Goal: Information Seeking & Learning: Find specific page/section

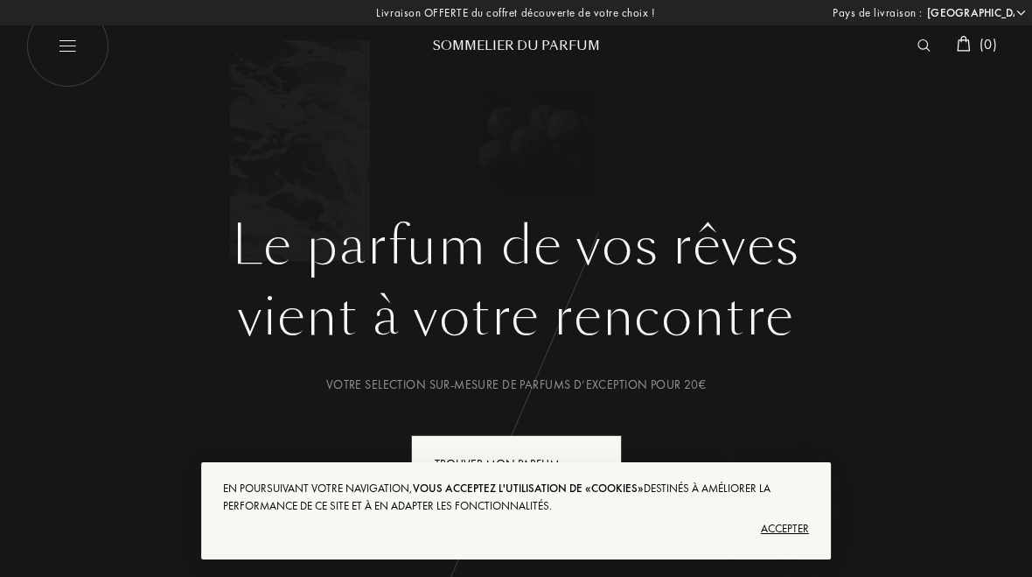
select select "FR"
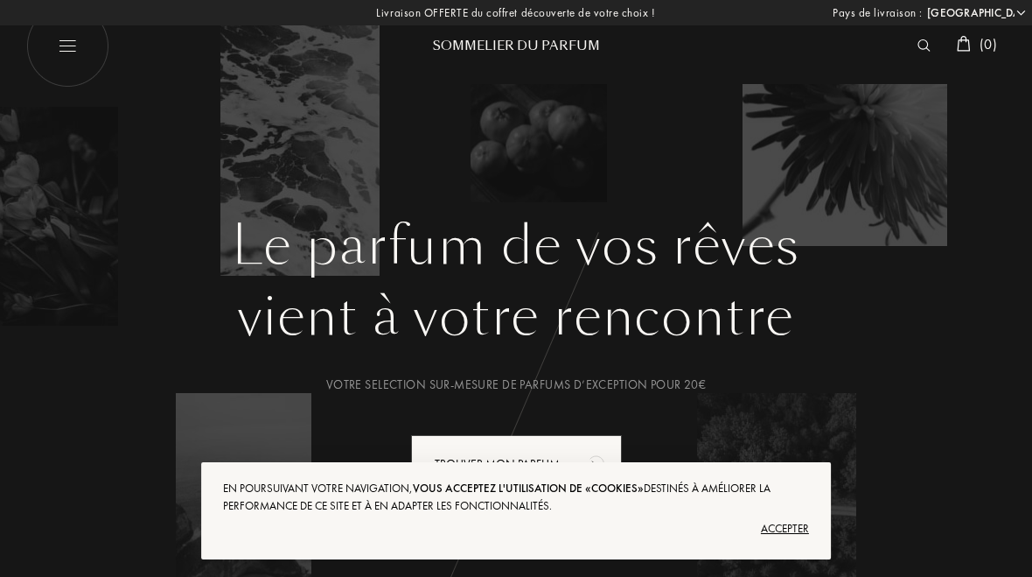
click at [786, 529] on div "Accepter" at bounding box center [516, 528] width 586 height 28
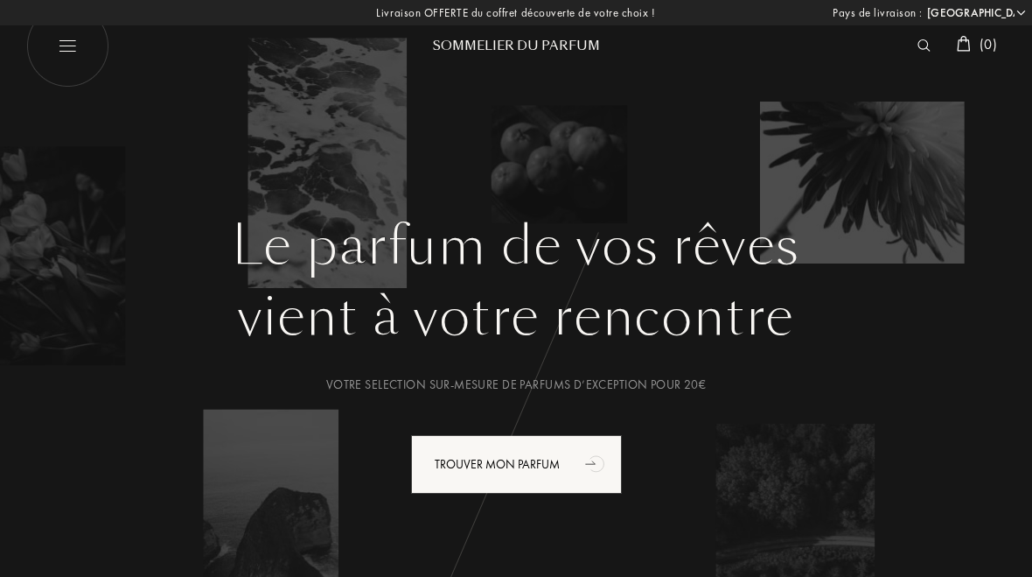
click at [78, 40] on img at bounding box center [67, 45] width 83 height 83
select select "FR"
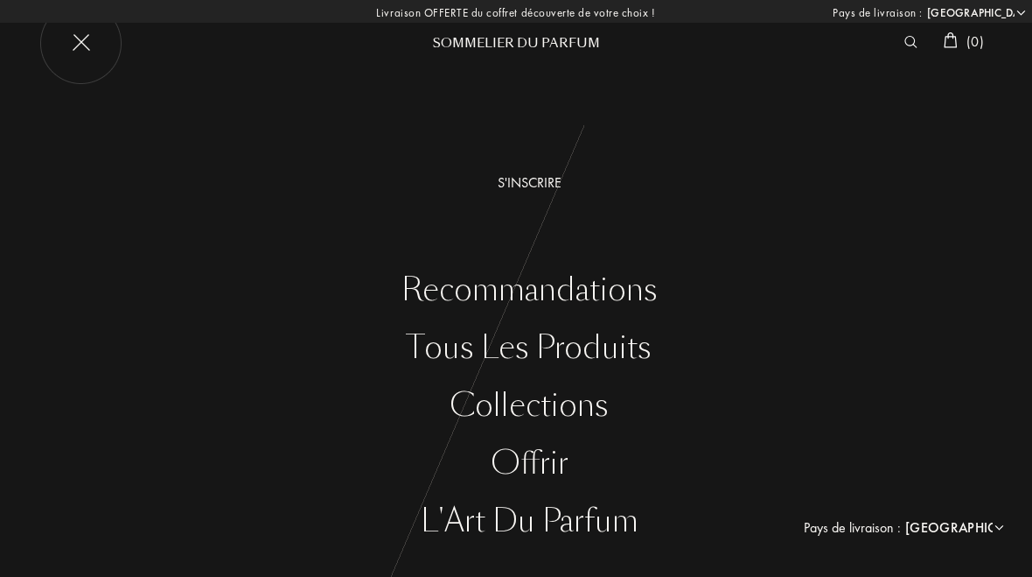
click at [77, 40] on img at bounding box center [80, 43] width 83 height 83
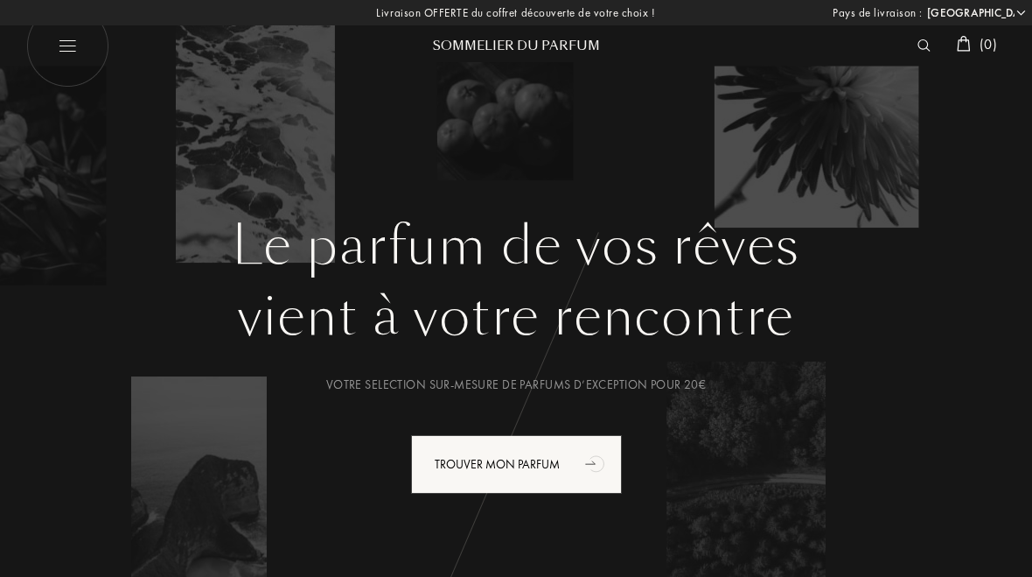
click at [71, 45] on img at bounding box center [67, 45] width 83 height 83
select select "FR"
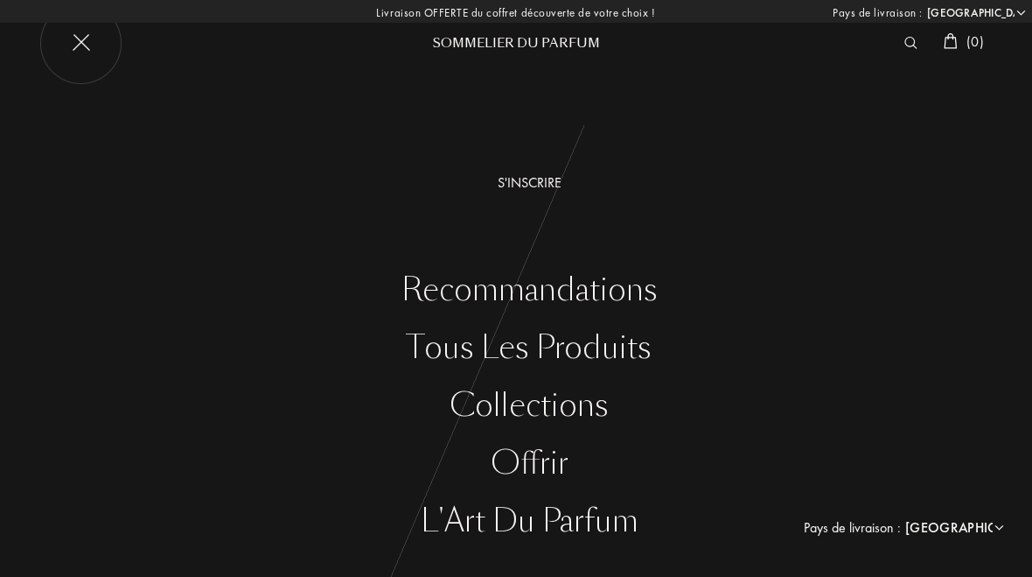
click at [94, 47] on img at bounding box center [80, 43] width 83 height 83
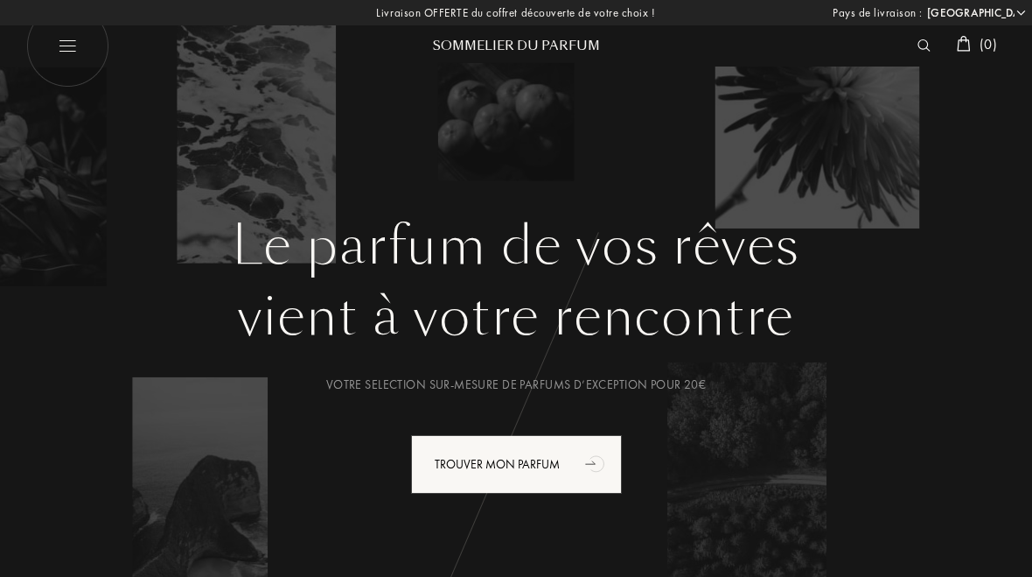
click at [66, 49] on img at bounding box center [67, 45] width 83 height 83
select select "FR"
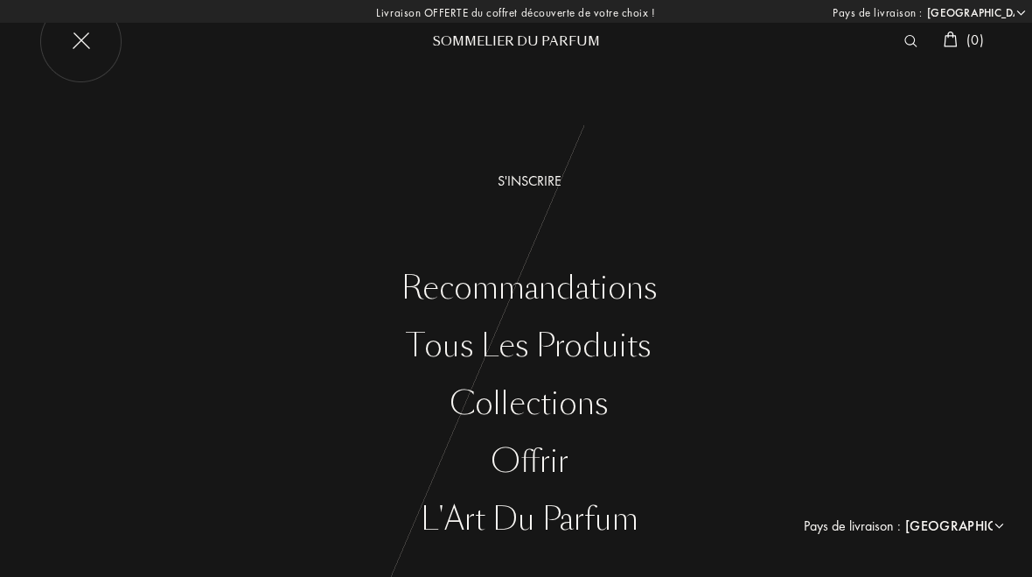
scroll to position [1, 0]
click at [606, 359] on div "Tous les produits" at bounding box center [529, 347] width 1006 height 36
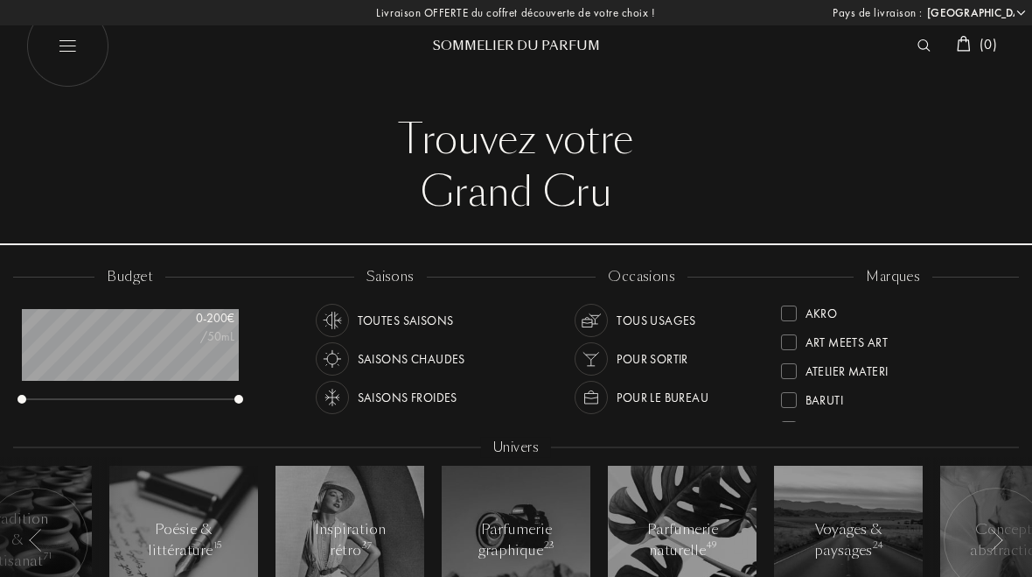
select select "FR"
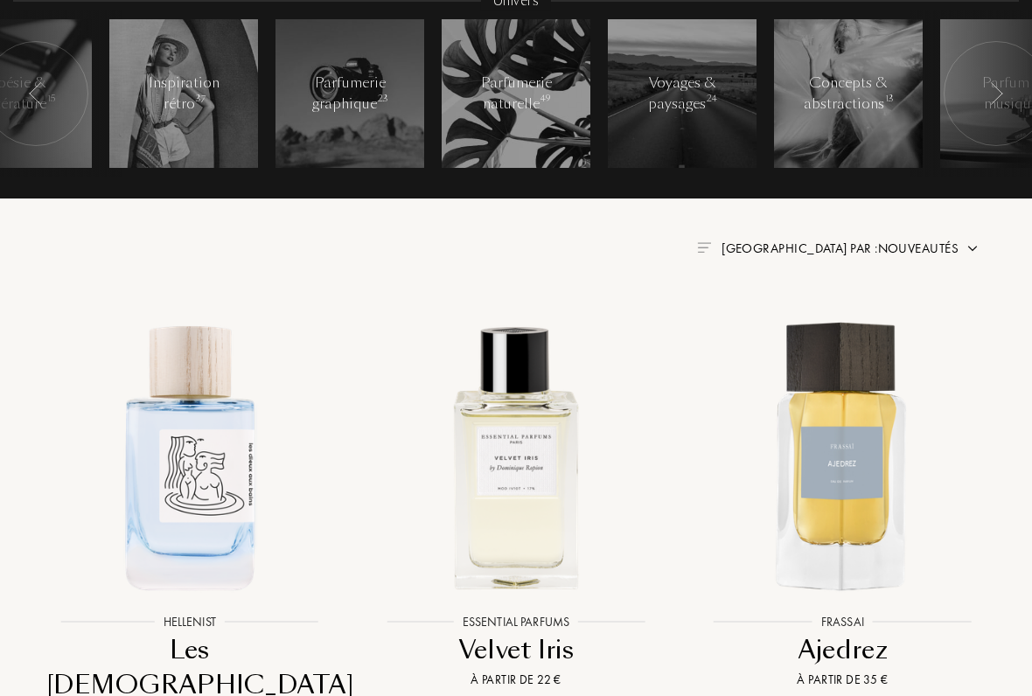
scroll to position [443, 0]
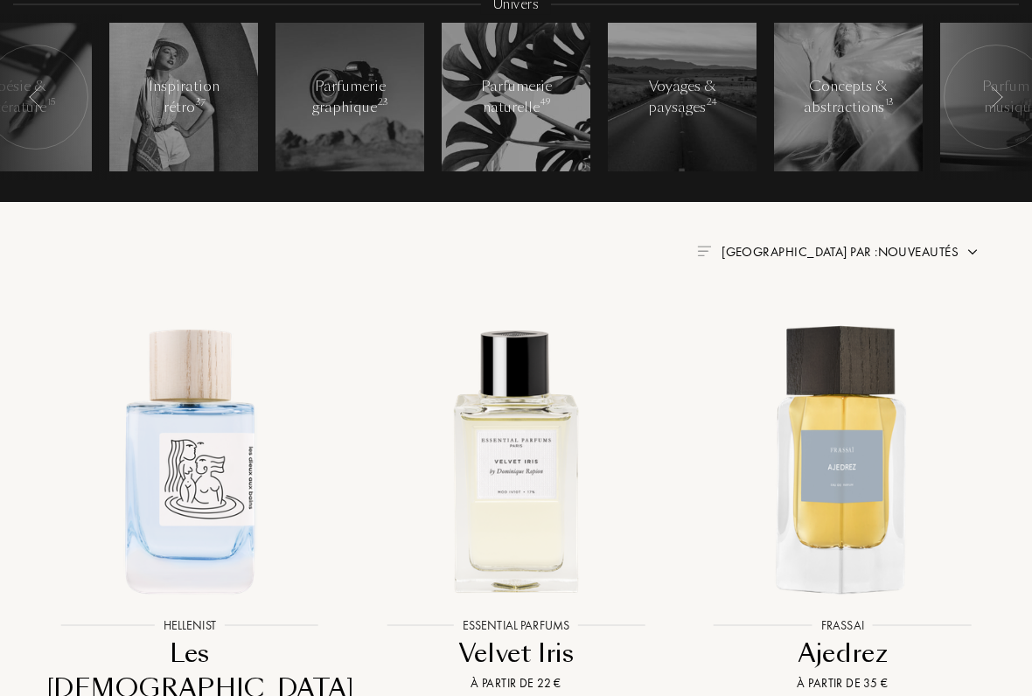
click at [711, 247] on img at bounding box center [704, 251] width 14 height 10
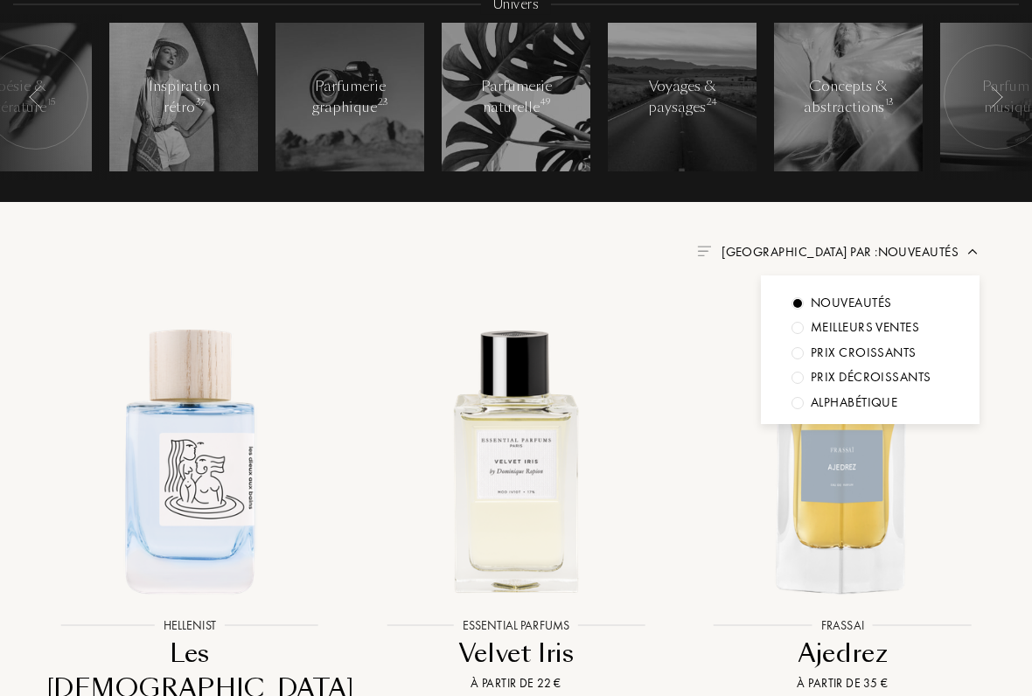
click at [979, 245] on img at bounding box center [973, 252] width 14 height 14
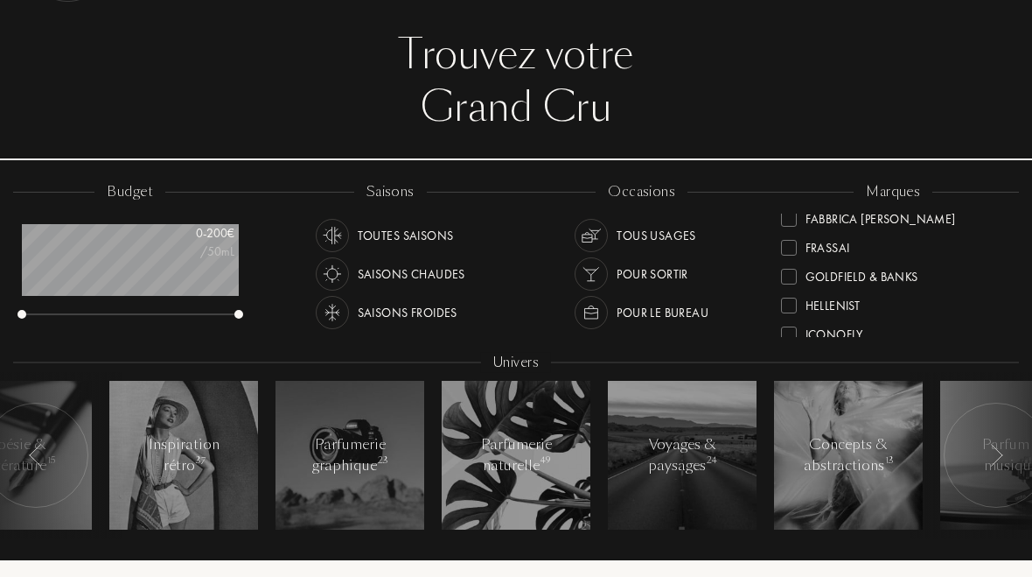
scroll to position [0, 0]
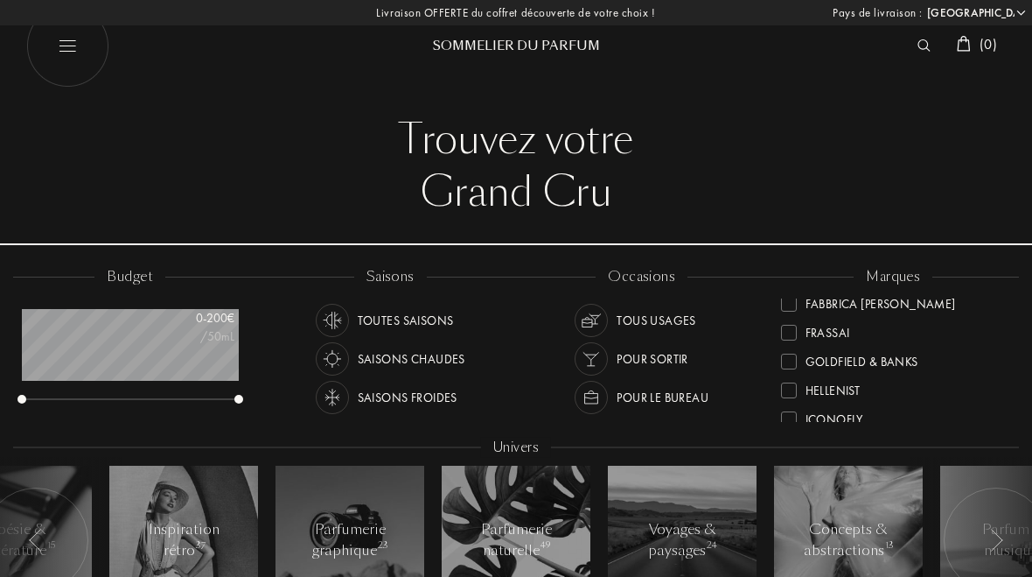
click at [918, 48] on img at bounding box center [924, 45] width 13 height 12
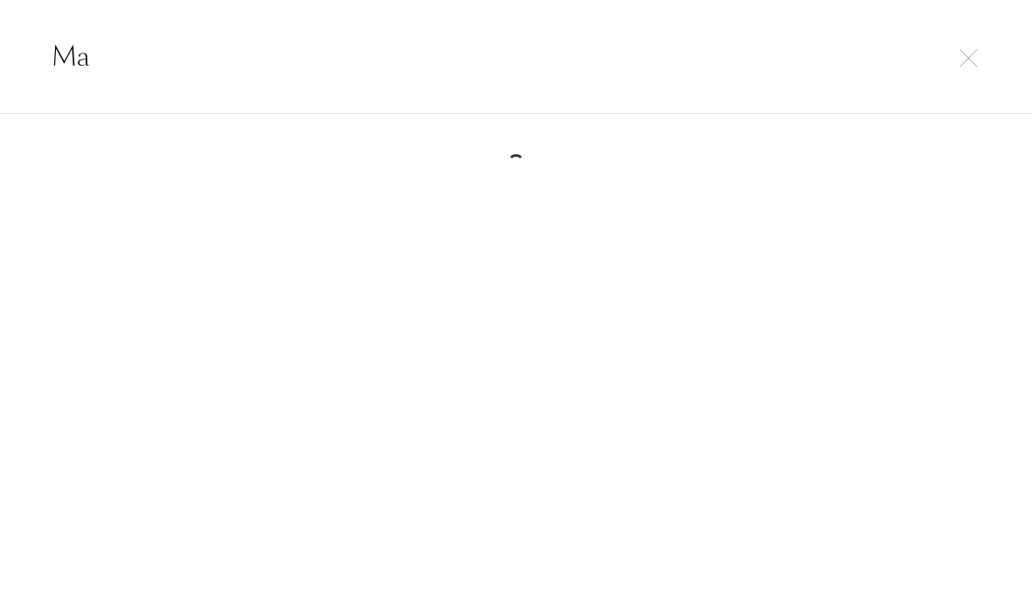
type input "M"
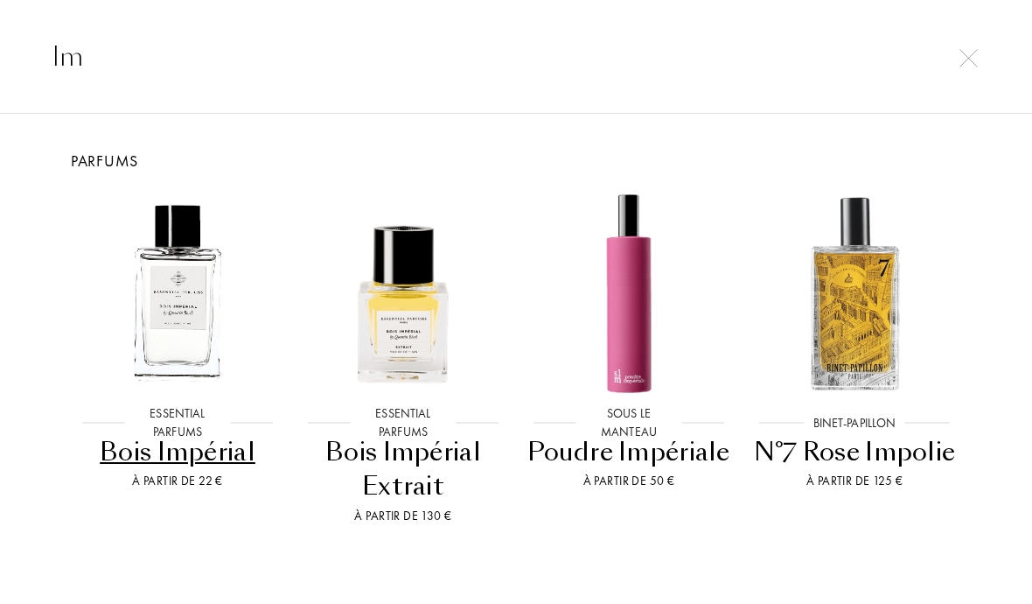
type input "I"
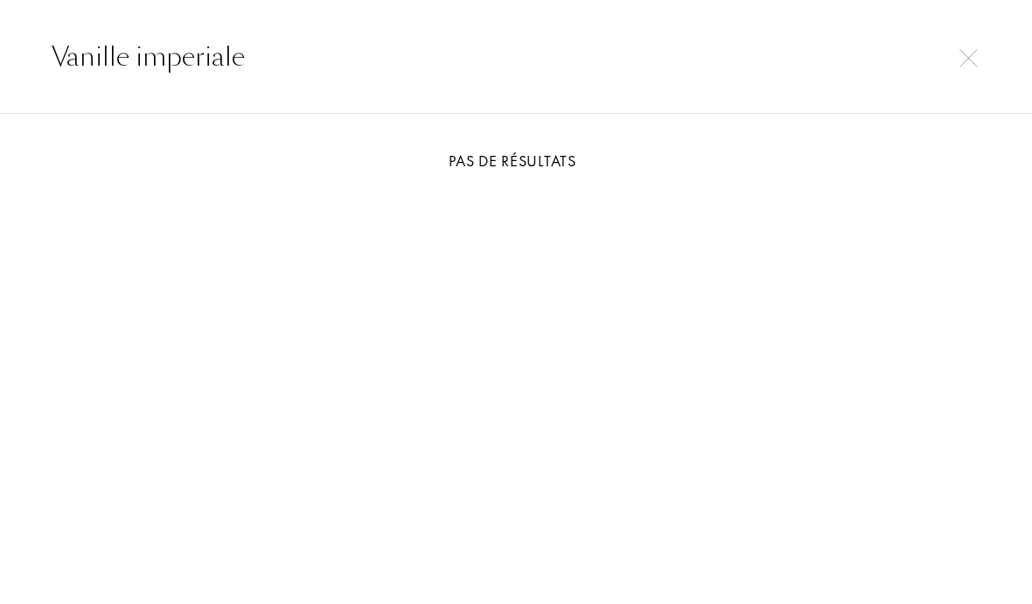
type input "Vanille impériale"
